Goal: Find specific page/section: Find specific page/section

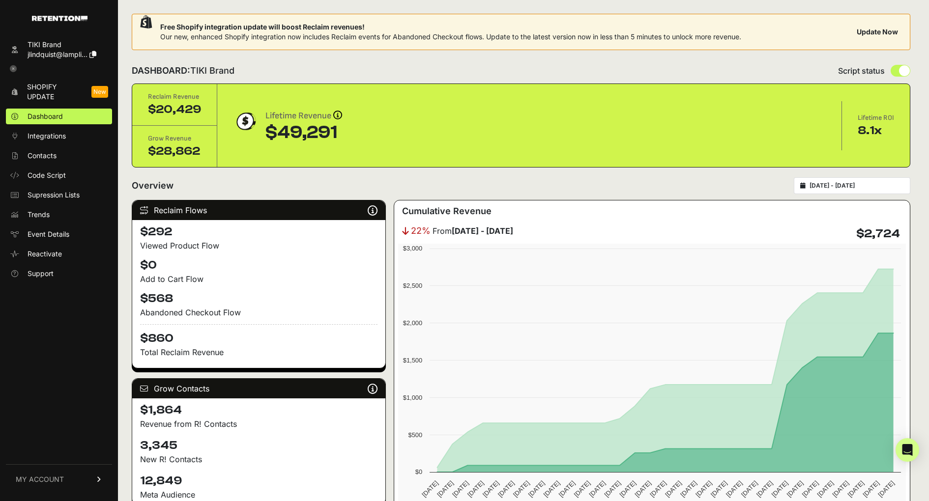
click at [52, 478] on span "MY ACCOUNT" at bounding box center [40, 480] width 48 height 10
click at [64, 464] on span "Subscription" at bounding box center [48, 467] width 40 height 10
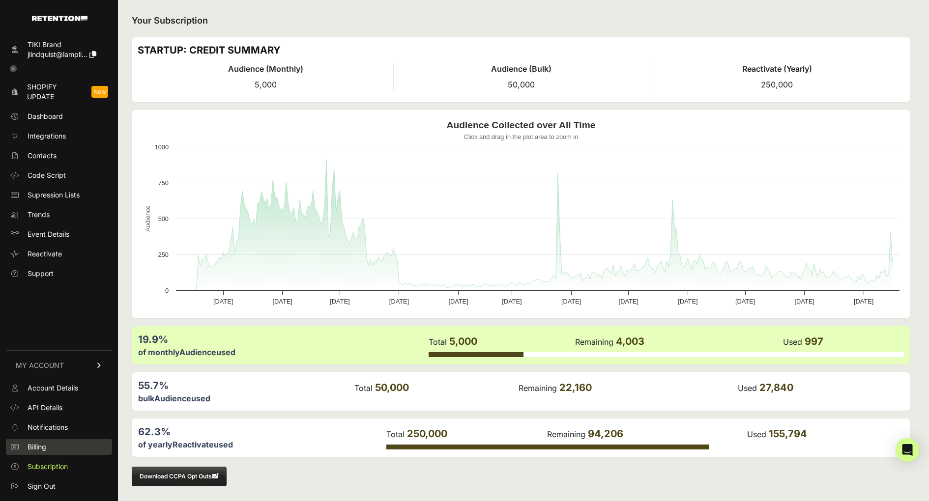
scroll to position [2, 0]
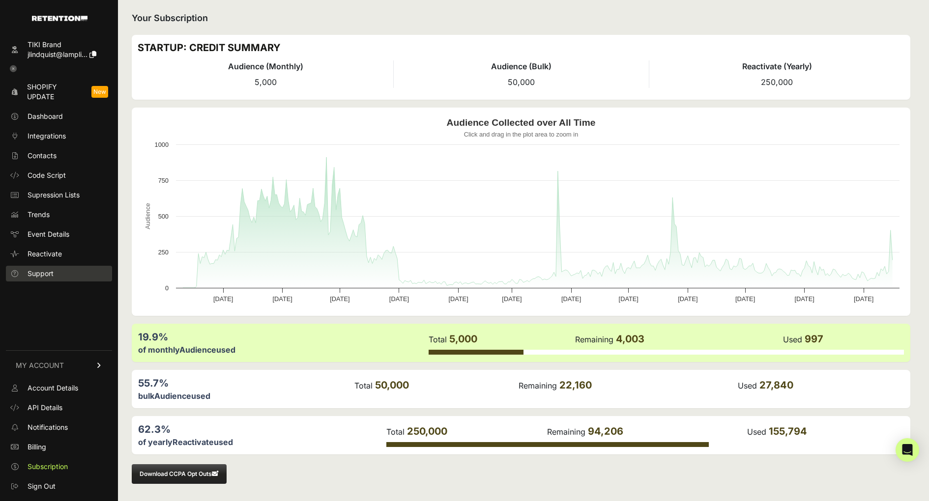
click at [45, 276] on span "Support" at bounding box center [41, 274] width 26 height 10
click at [53, 51] on span "jlindquist@lampli..." at bounding box center [58, 54] width 60 height 8
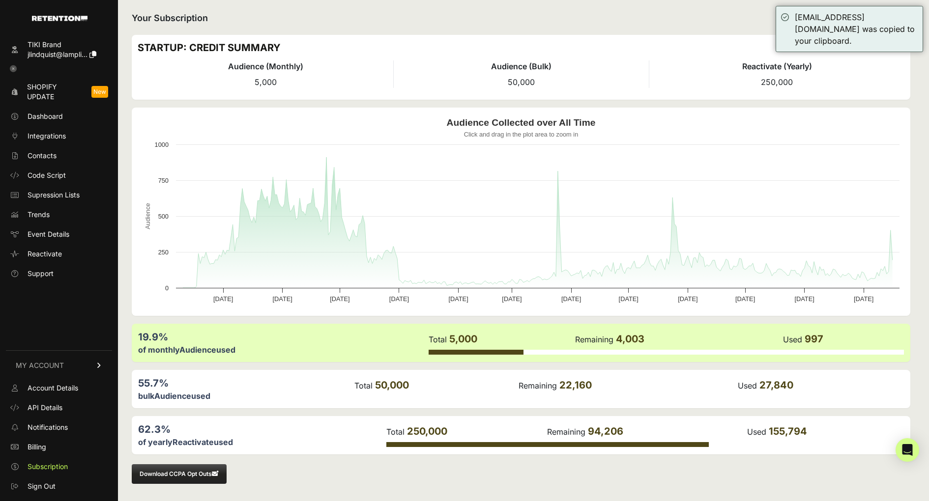
click at [56, 93] on span "Shopify Update" at bounding box center [55, 92] width 57 height 20
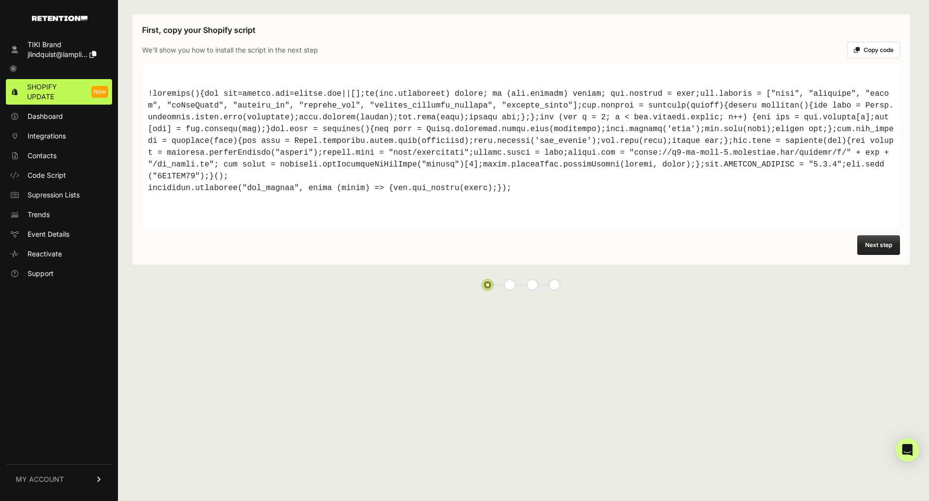
click at [884, 48] on button "Copy code" at bounding box center [873, 50] width 53 height 17
drag, startPoint x: 53, startPoint y: 48, endPoint x: 310, endPoint y: 0, distance: 261.4
click at [0, 0] on section "TIKI Brand jlindquist@lampli... Shopify Update New Dashboard Integrations Conta…" at bounding box center [59, 250] width 118 height 501
